Goal: Information Seeking & Learning: Learn about a topic

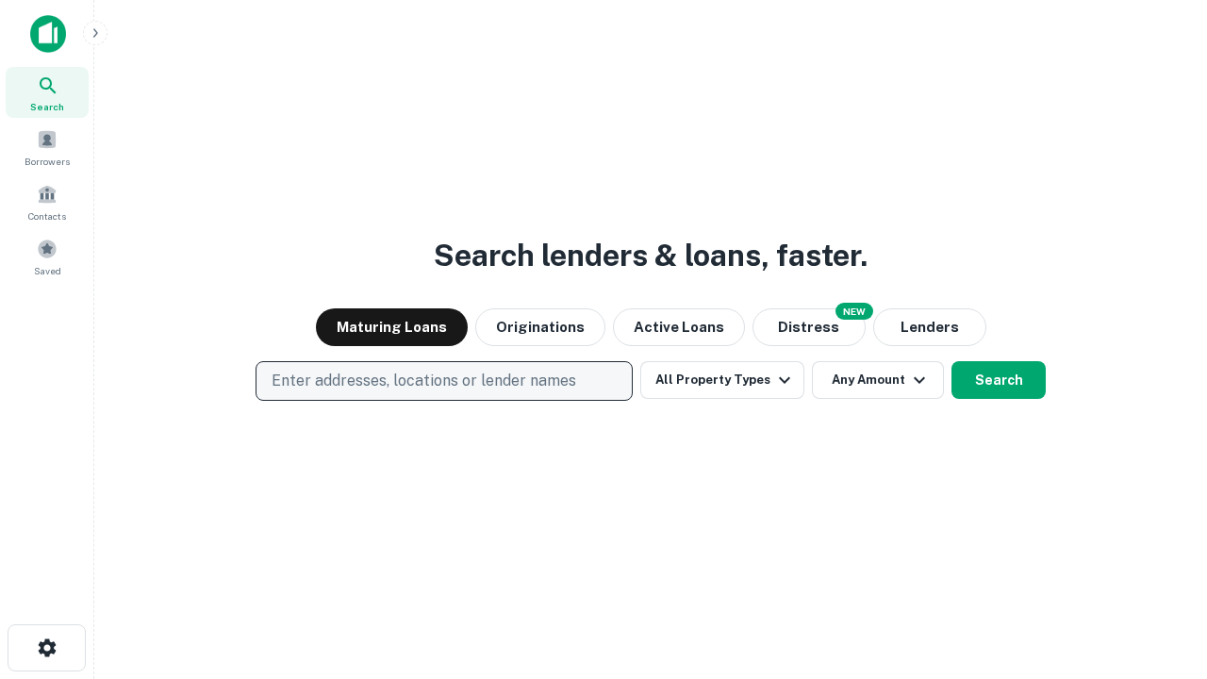
click at [443, 381] on p "Enter addresses, locations or lender names" at bounding box center [424, 381] width 305 height 23
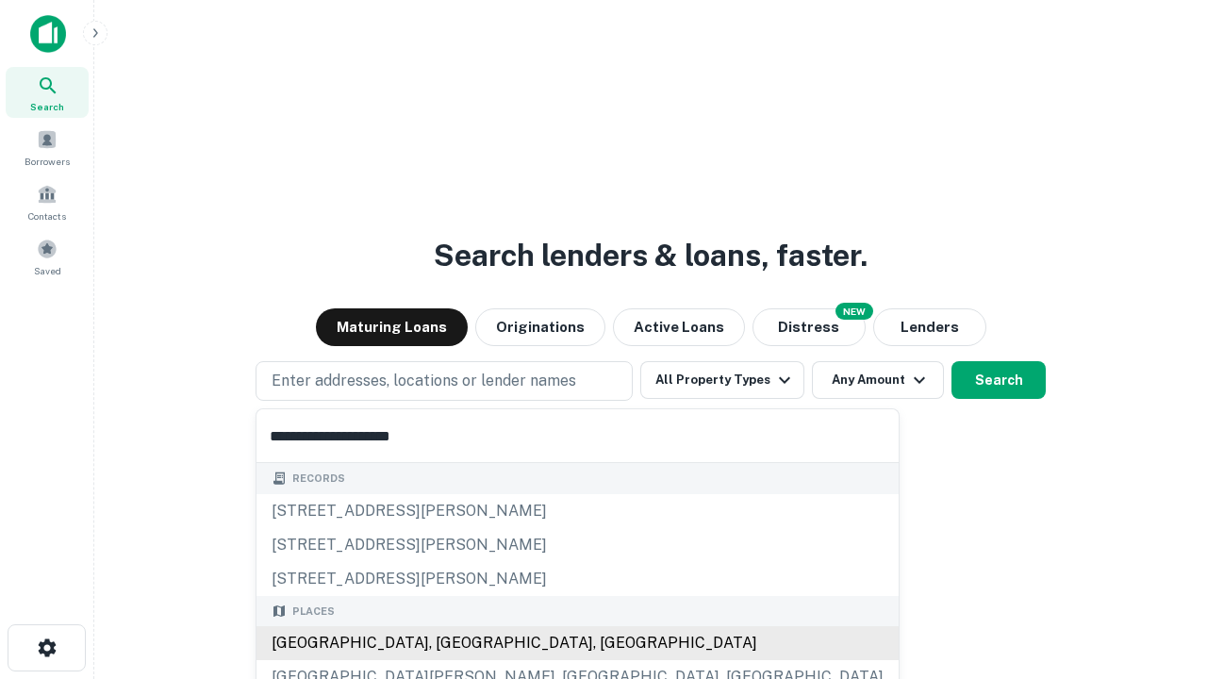
click at [451, 643] on div "Santa Monica, CA, USA" at bounding box center [578, 643] width 642 height 34
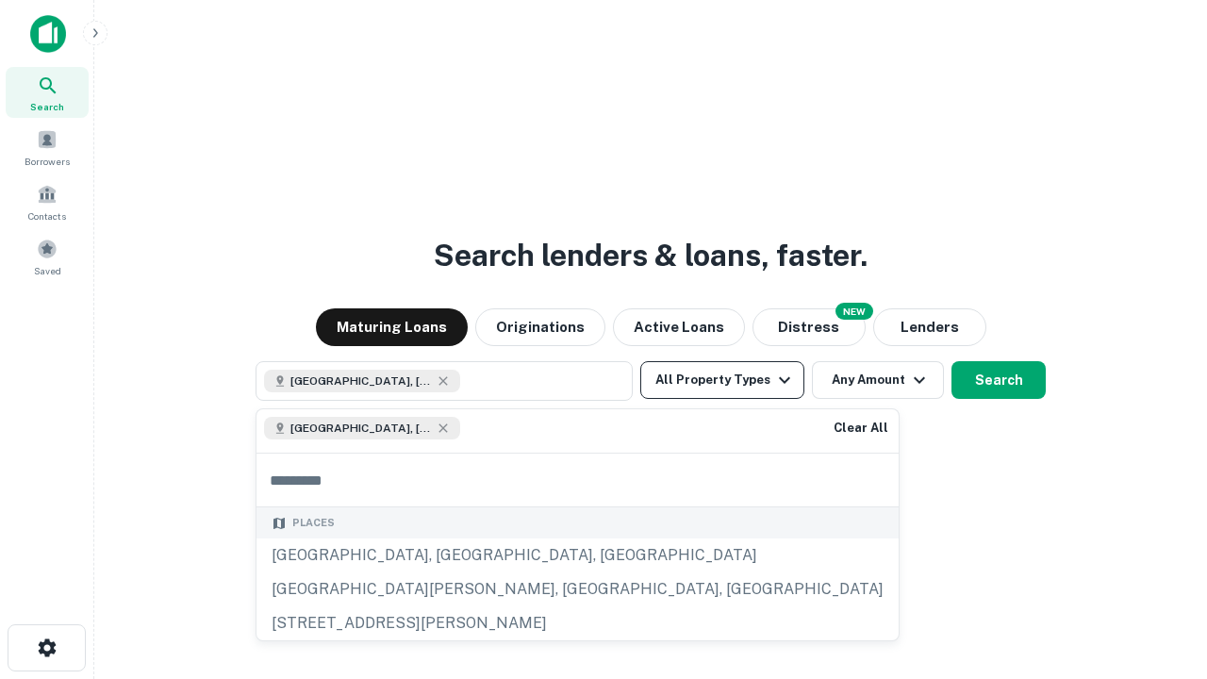
click at [723, 380] on button "All Property Types" at bounding box center [723, 380] width 164 height 38
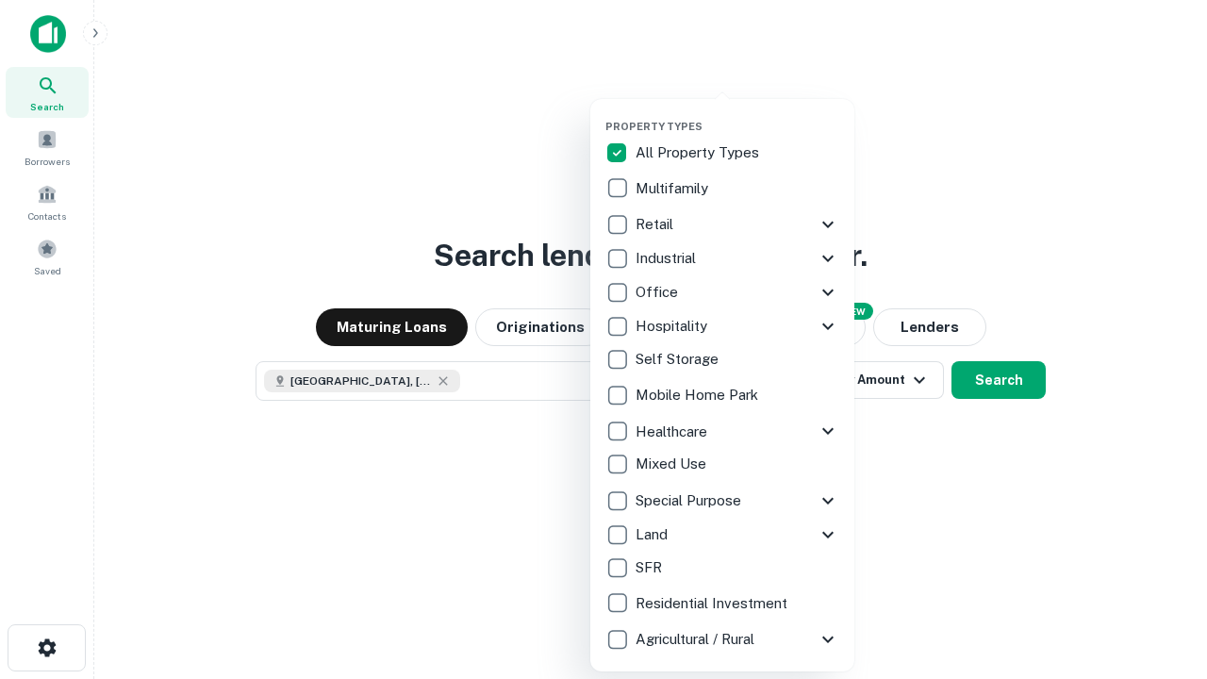
click at [738, 114] on button "button" at bounding box center [738, 114] width 264 height 1
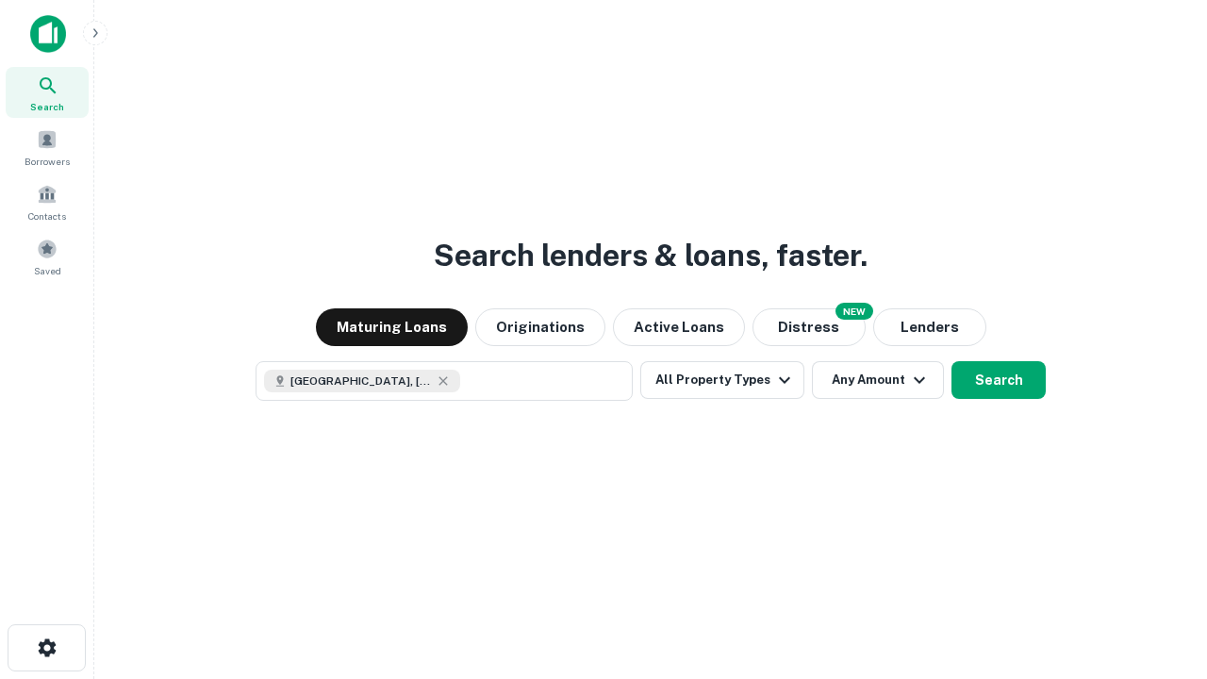
scroll to position [30, 0]
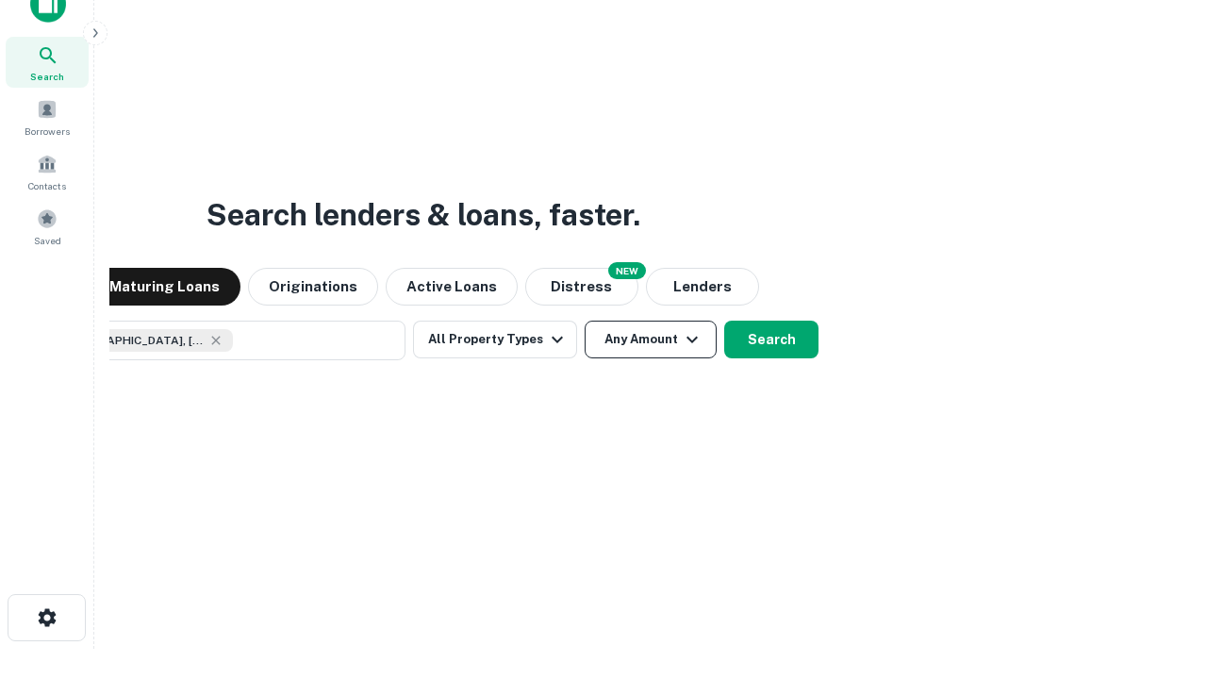
click at [585, 321] on button "Any Amount" at bounding box center [651, 340] width 132 height 38
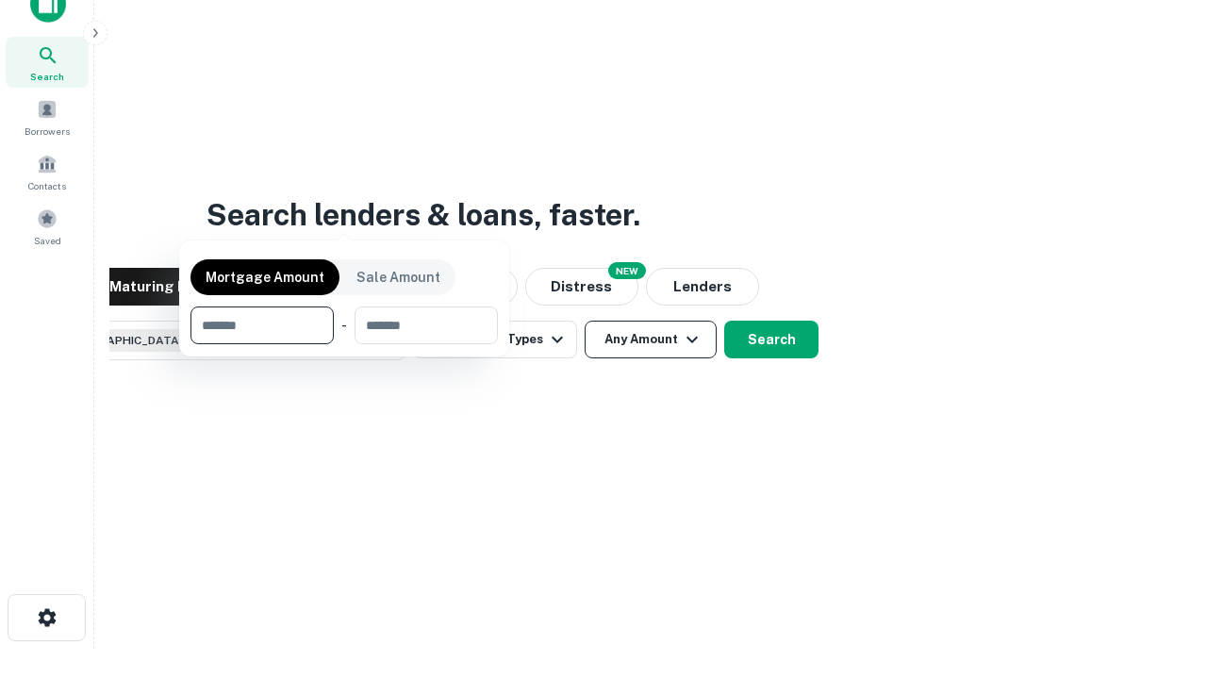
scroll to position [136, 534]
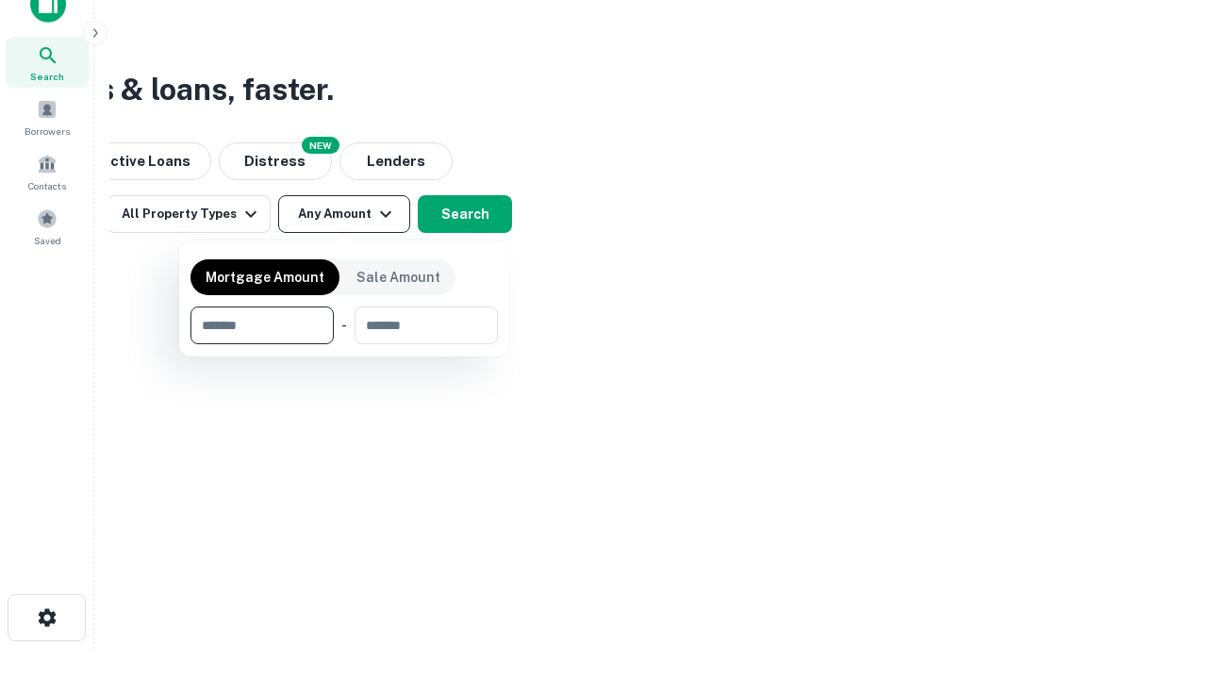
type input "*******"
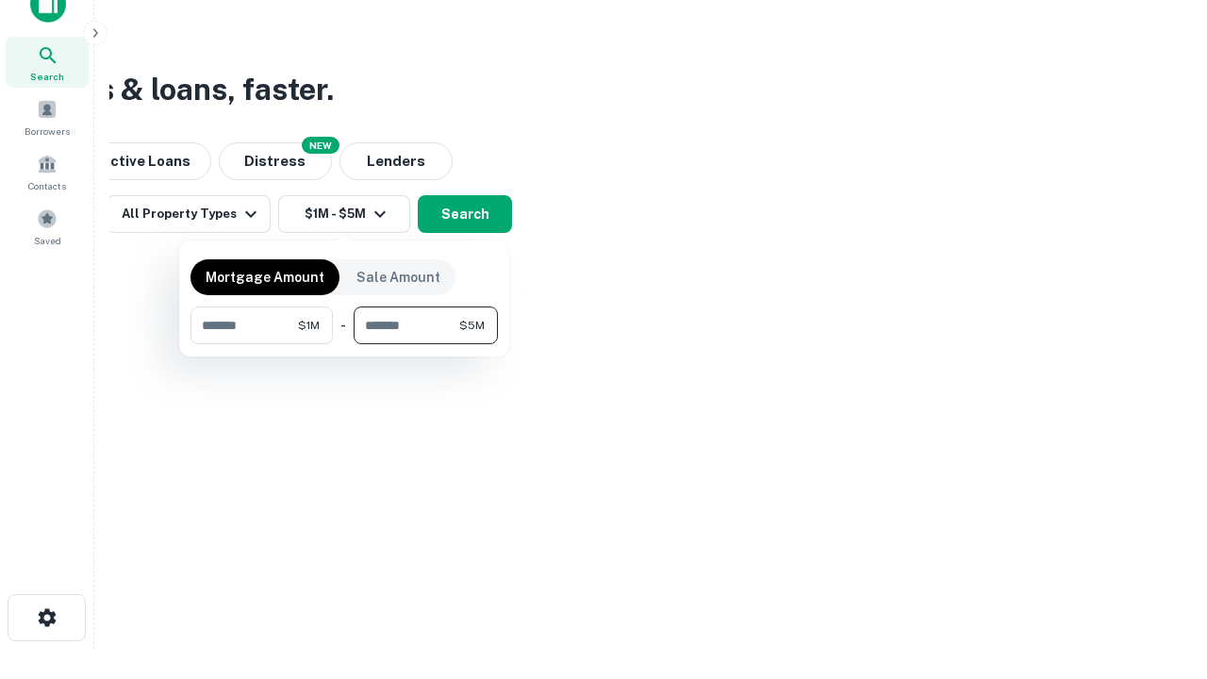
type input "*******"
click at [344, 344] on button "button" at bounding box center [345, 344] width 308 height 1
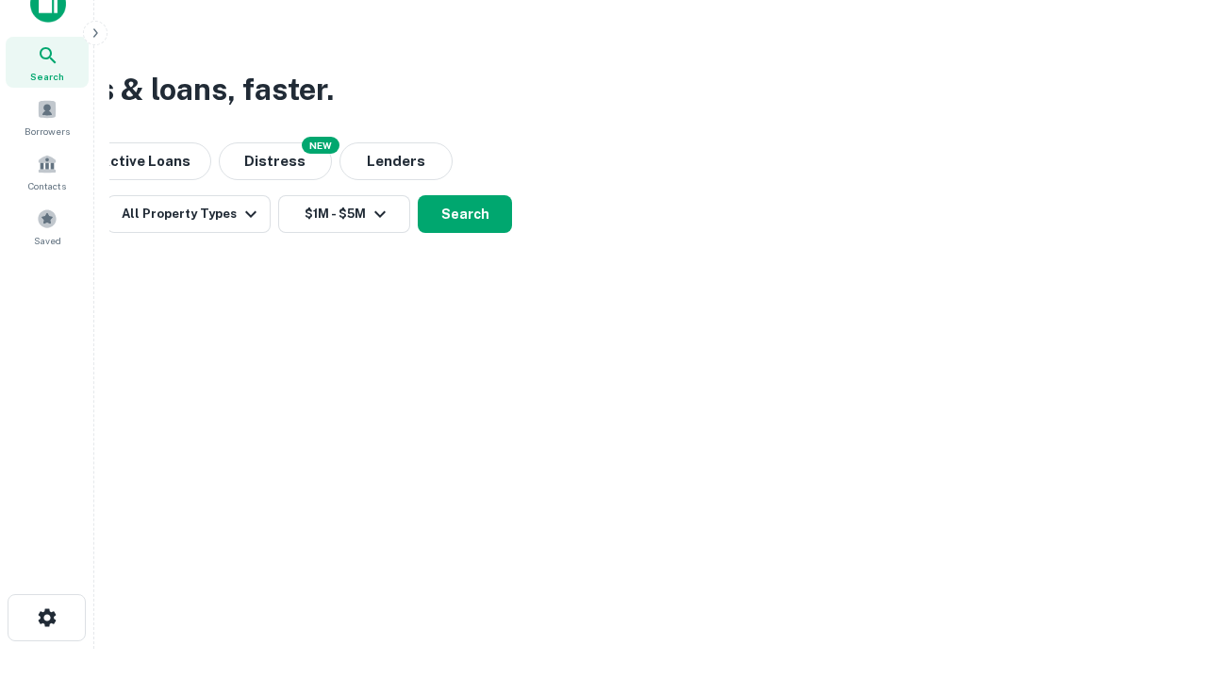
scroll to position [30, 0]
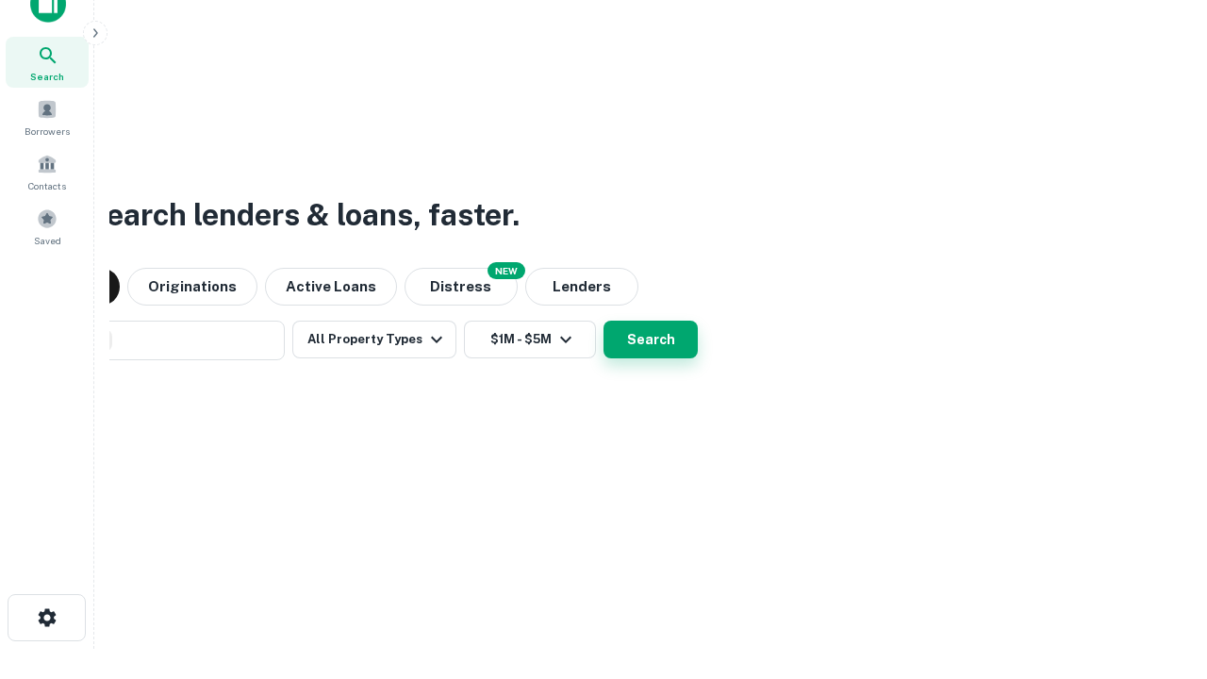
click at [604, 321] on button "Search" at bounding box center [651, 340] width 94 height 38
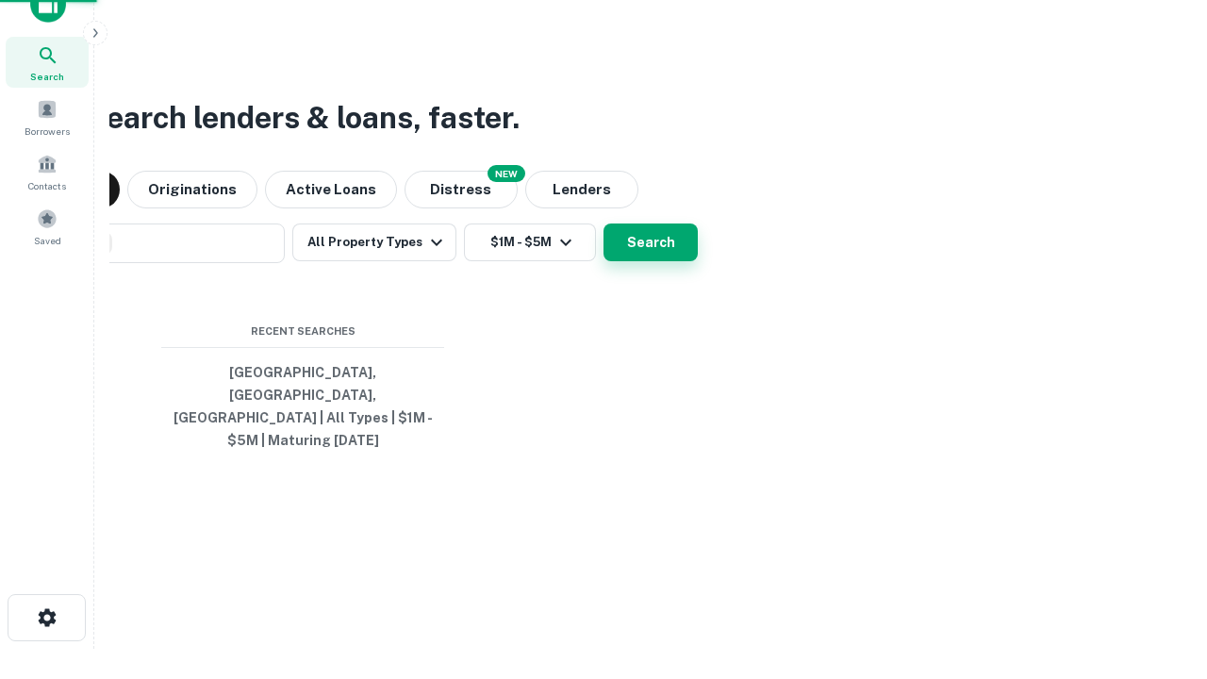
scroll to position [61, 534]
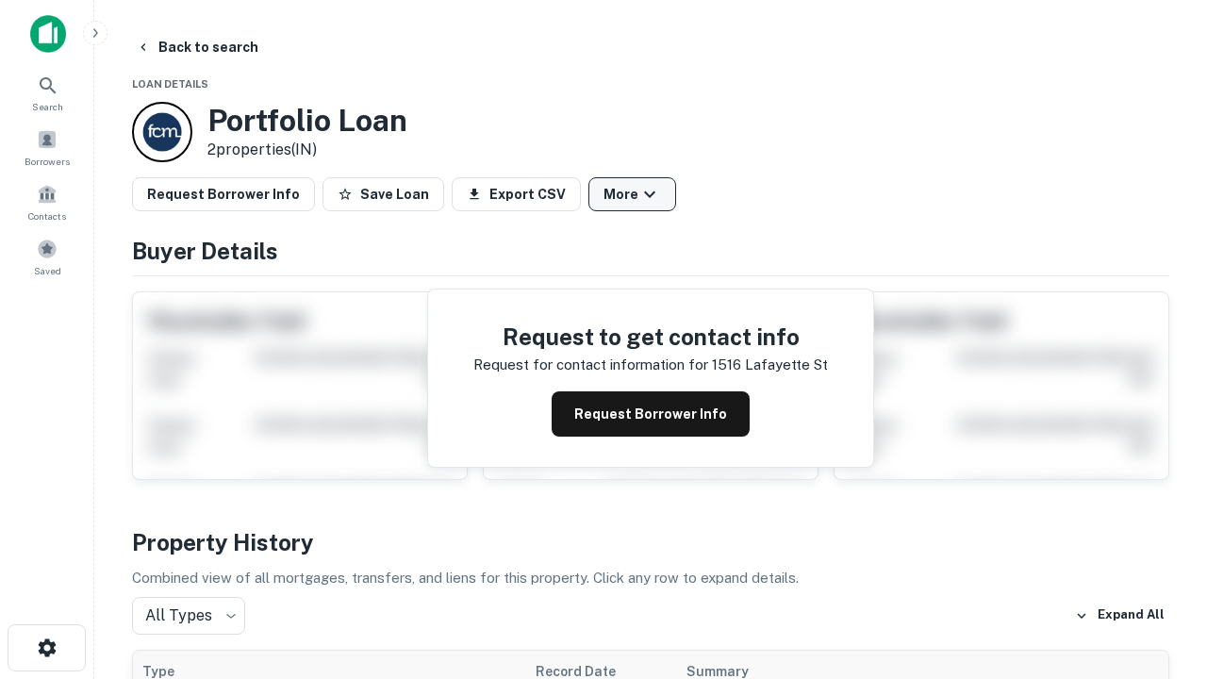
click at [632, 194] on button "More" at bounding box center [633, 194] width 88 height 34
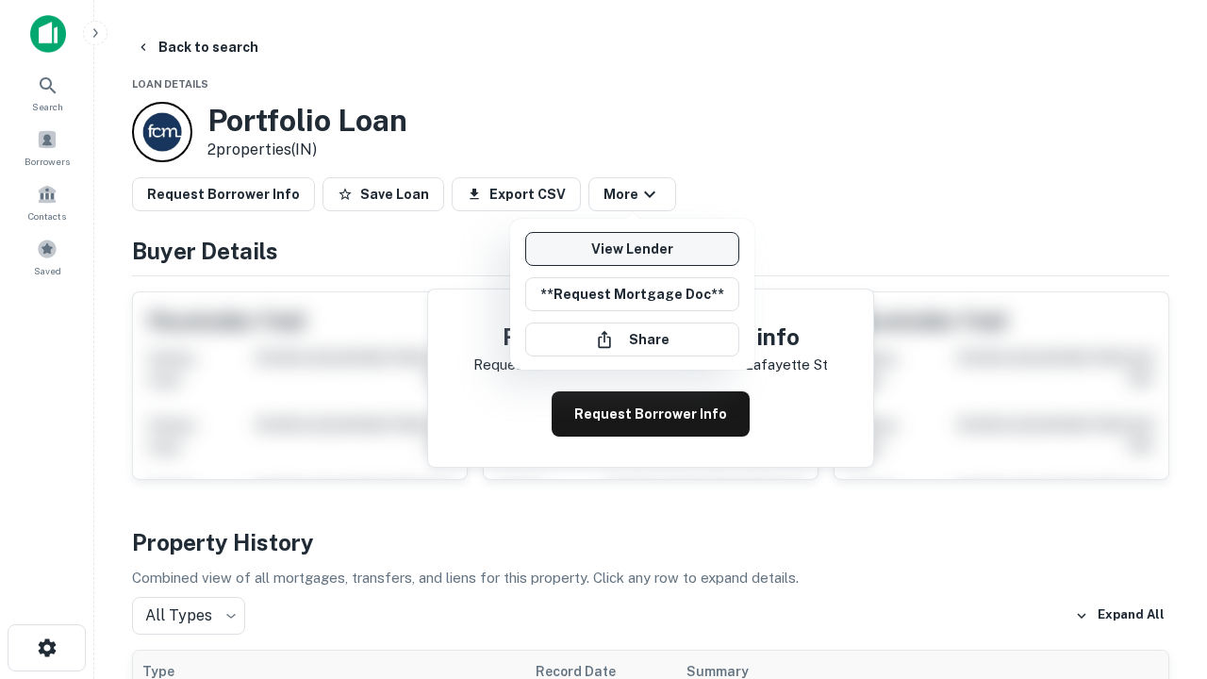
click at [632, 249] on link "View Lender" at bounding box center [632, 249] width 214 height 34
